Goal: Task Accomplishment & Management: Manage account settings

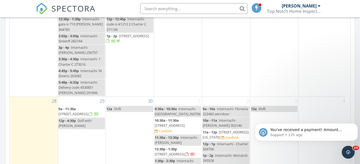
scroll to position [308, 0]
click at [185, 123] on span "5452 NW Empress Cir, Port St. Lucie 34983" at bounding box center [170, 125] width 30 height 5
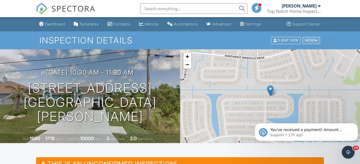
click at [308, 43] on div "More" at bounding box center [311, 40] width 17 height 7
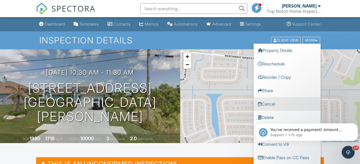
click at [272, 101] on link "Cancel" at bounding box center [286, 103] width 67 height 13
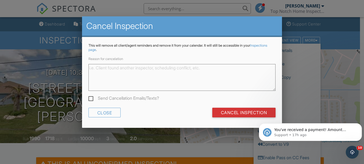
click at [139, 82] on textarea "Reason for cancelation" at bounding box center [181, 77] width 187 height 27
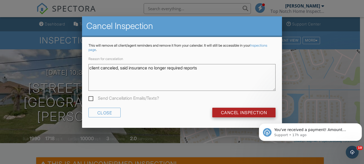
type textarea "client canceled, said insurance no longer required reports"
click at [249, 114] on input "Cancel Inspection" at bounding box center [244, 113] width 64 height 10
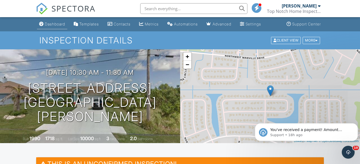
click at [63, 25] on div "Dashboard" at bounding box center [55, 24] width 20 height 5
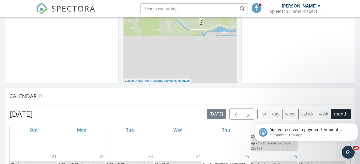
scroll to position [15, 0]
